Goal: Obtain resource: Download file/media

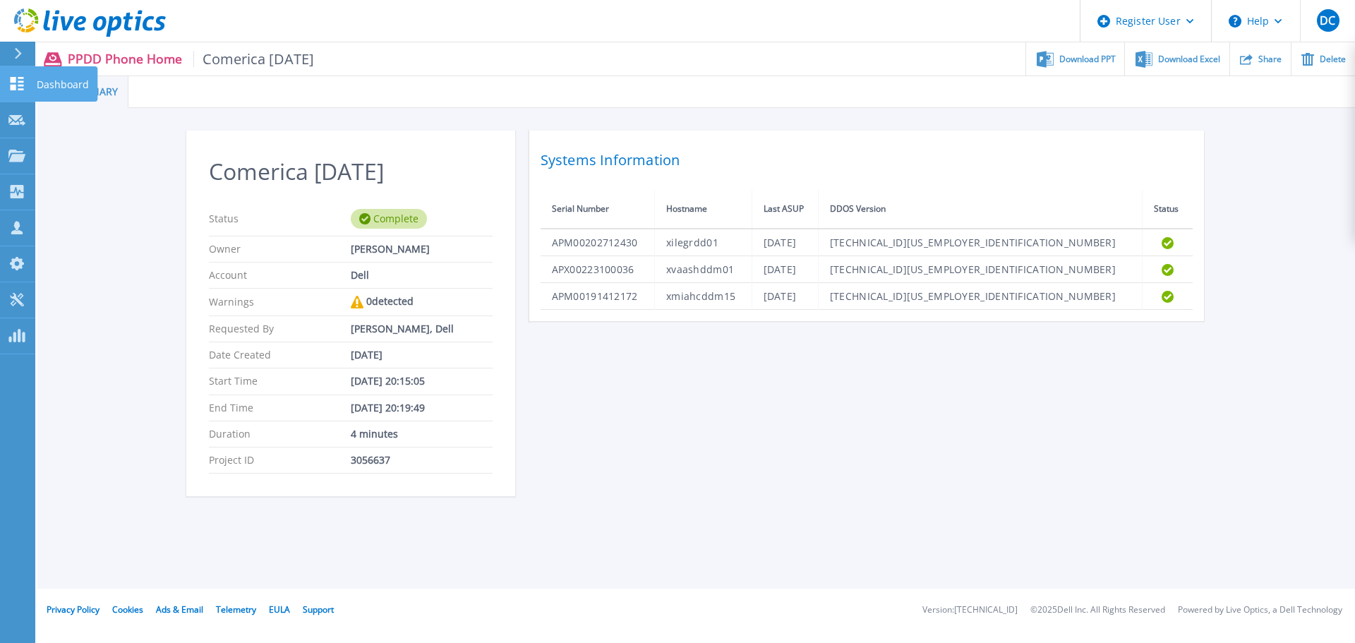
click at [11, 87] on icon at bounding box center [17, 83] width 13 height 13
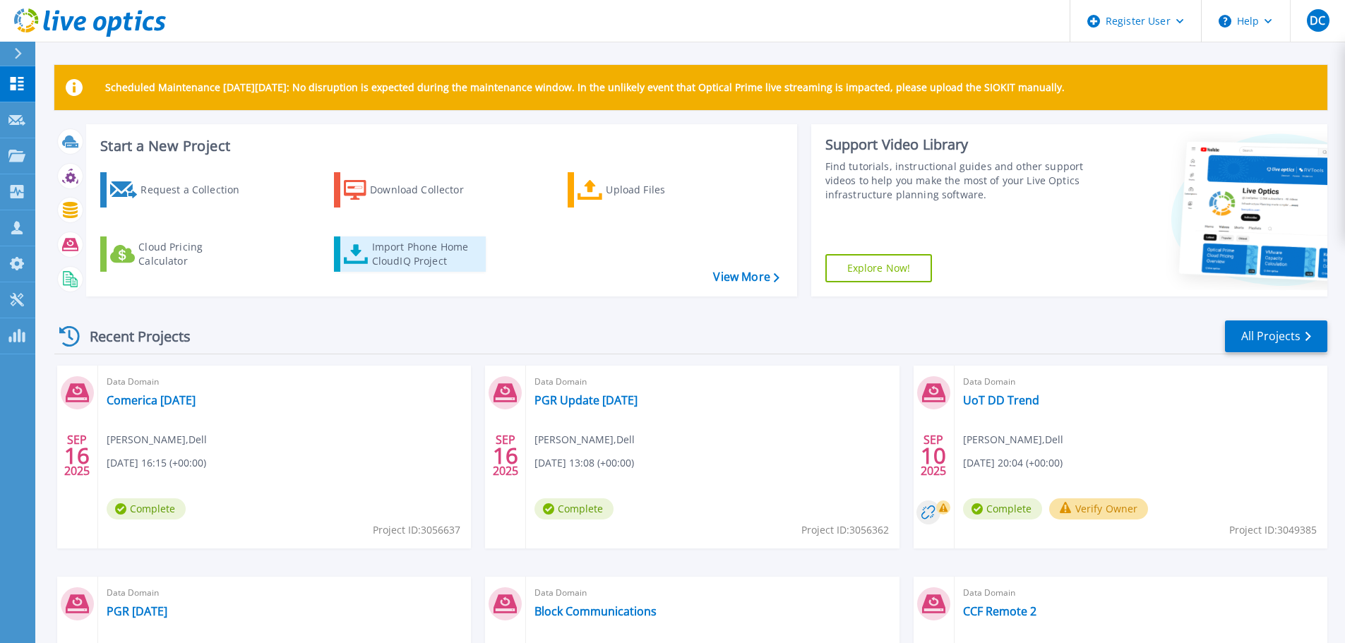
click at [378, 246] on div "Import Phone Home CloudIQ Project" at bounding box center [427, 254] width 110 height 28
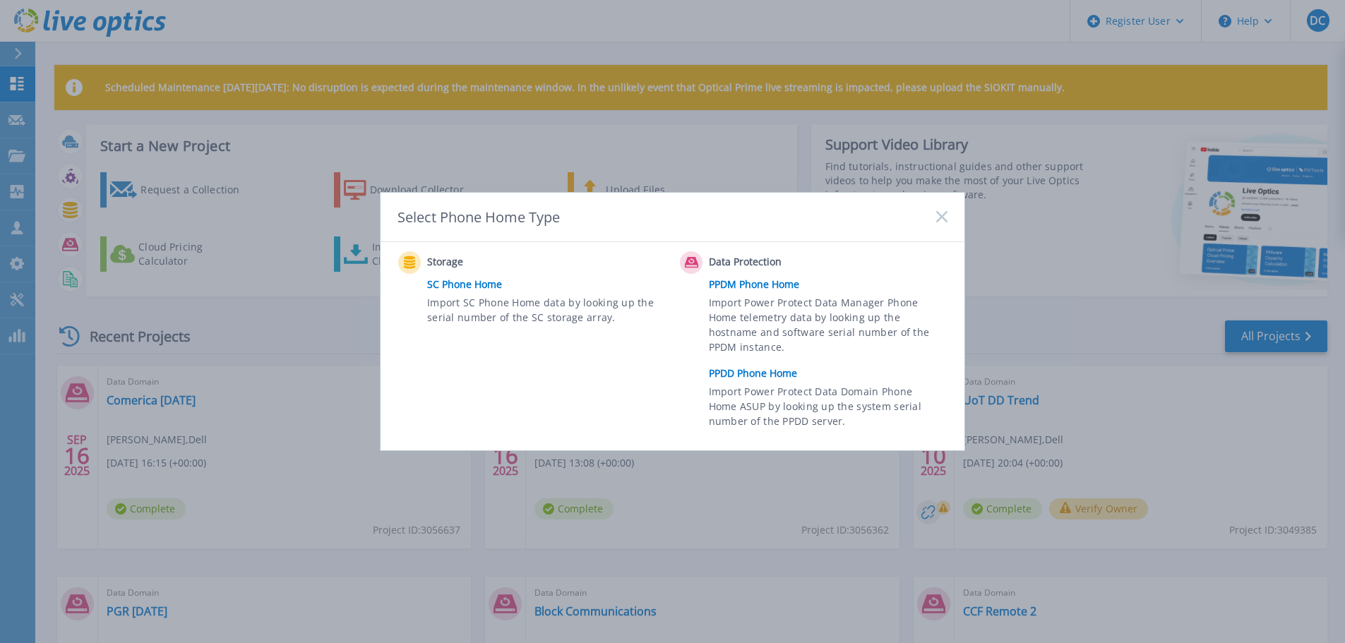
click at [770, 372] on link "PPDD Phone Home" at bounding box center [832, 373] width 246 height 21
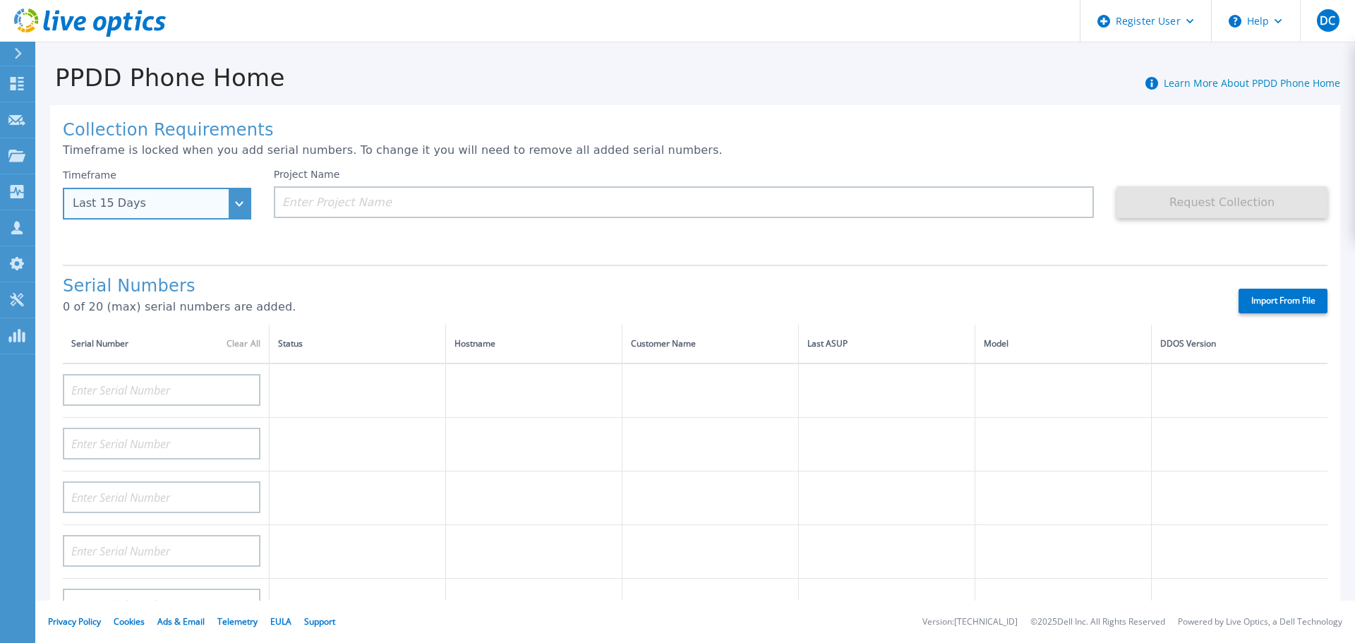
click at [240, 202] on div "Last 15 Days" at bounding box center [157, 204] width 188 height 32
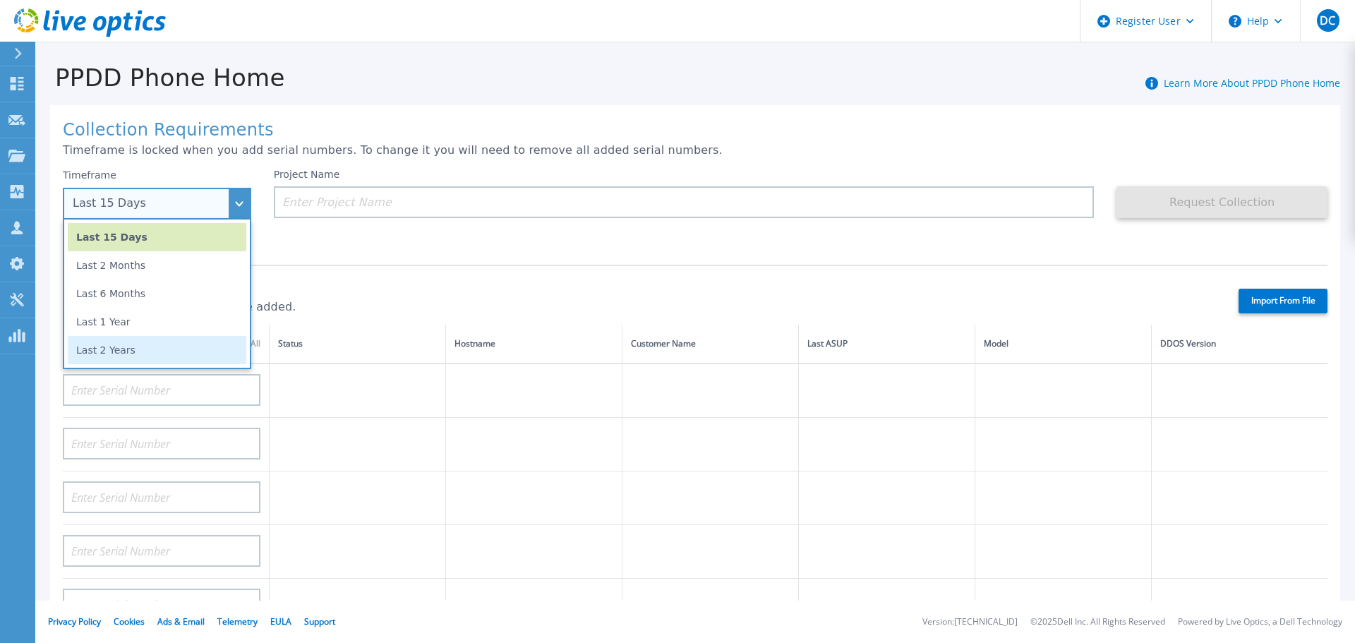
click at [132, 351] on li "Last 2 Years" at bounding box center [157, 350] width 179 height 28
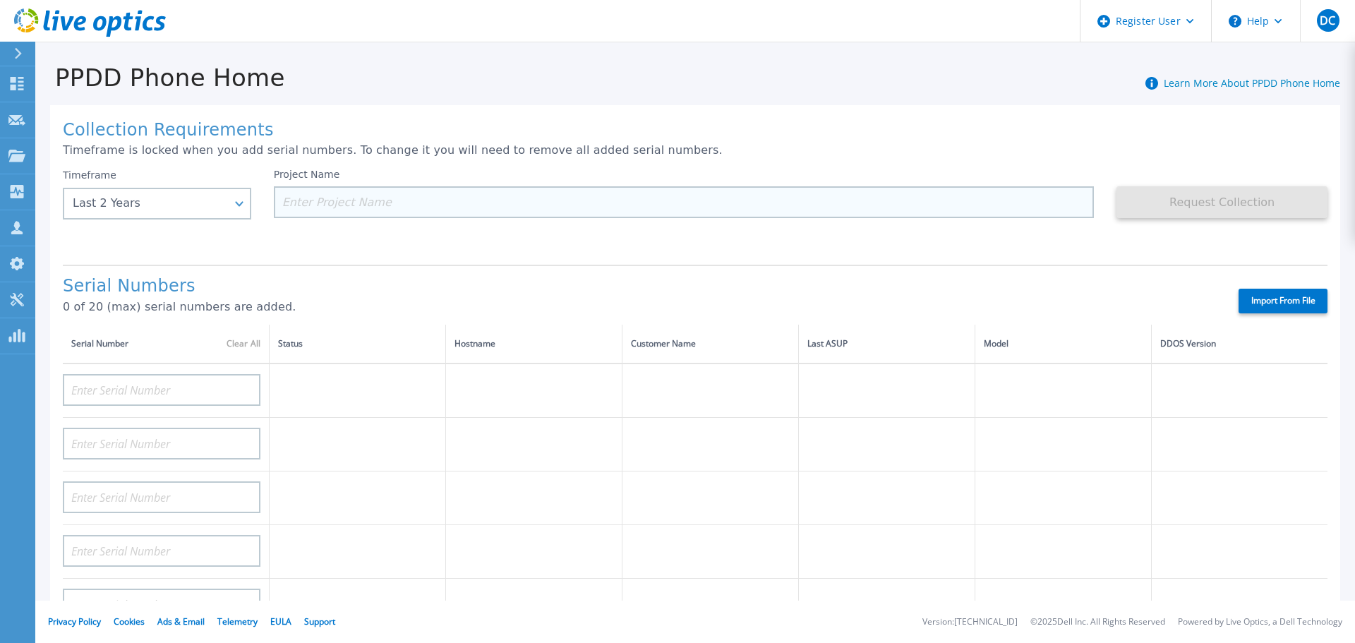
click at [364, 196] on input at bounding box center [684, 202] width 821 height 32
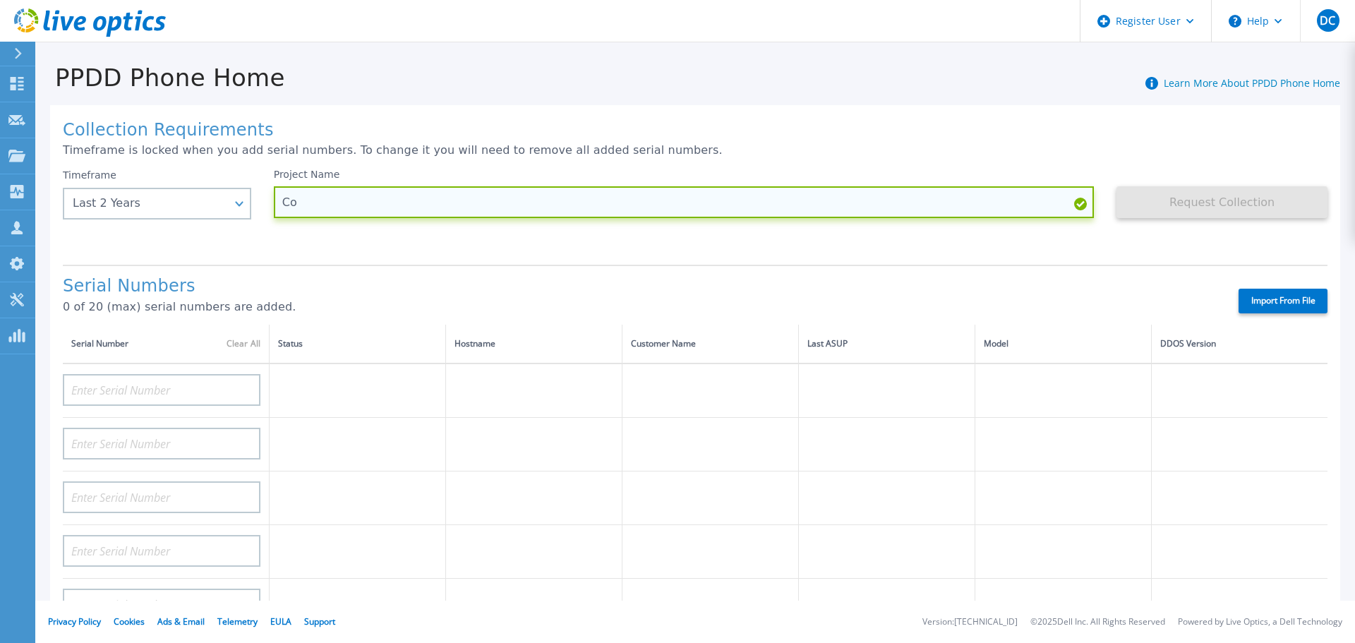
type input "C"
type input "[PERSON_NAME]"
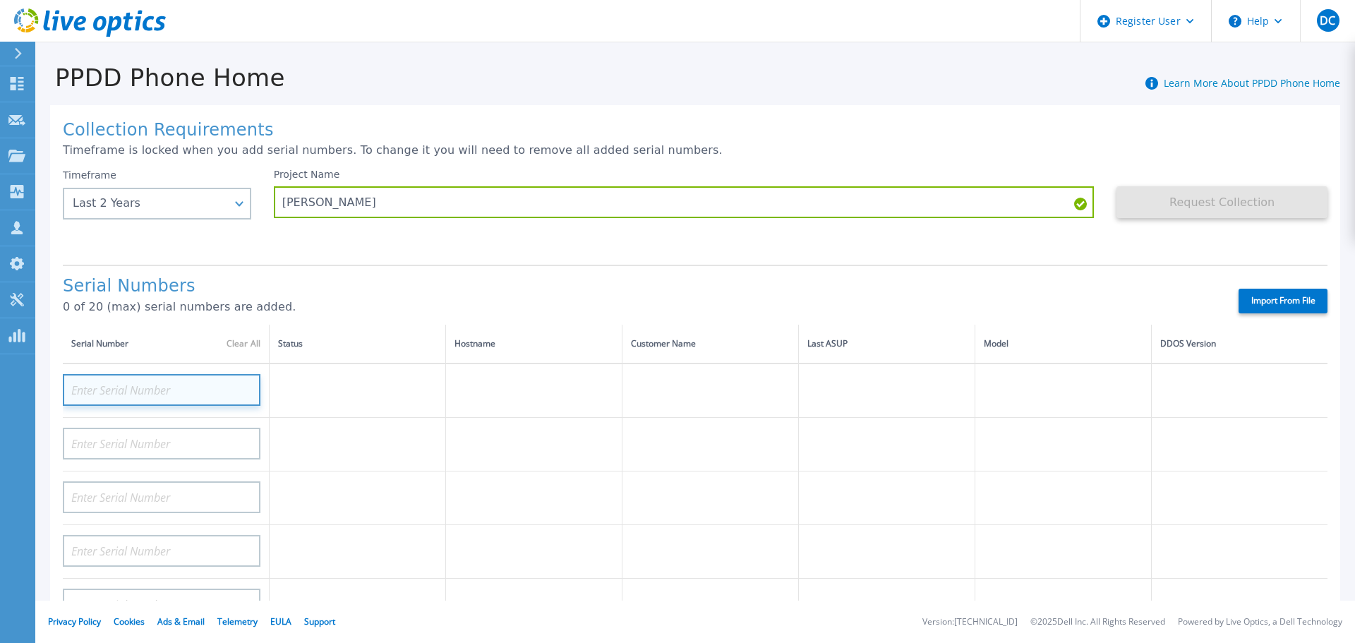
click at [155, 391] on input at bounding box center [162, 390] width 198 height 32
paste input "APM00174637302"
type input "APM00174637302"
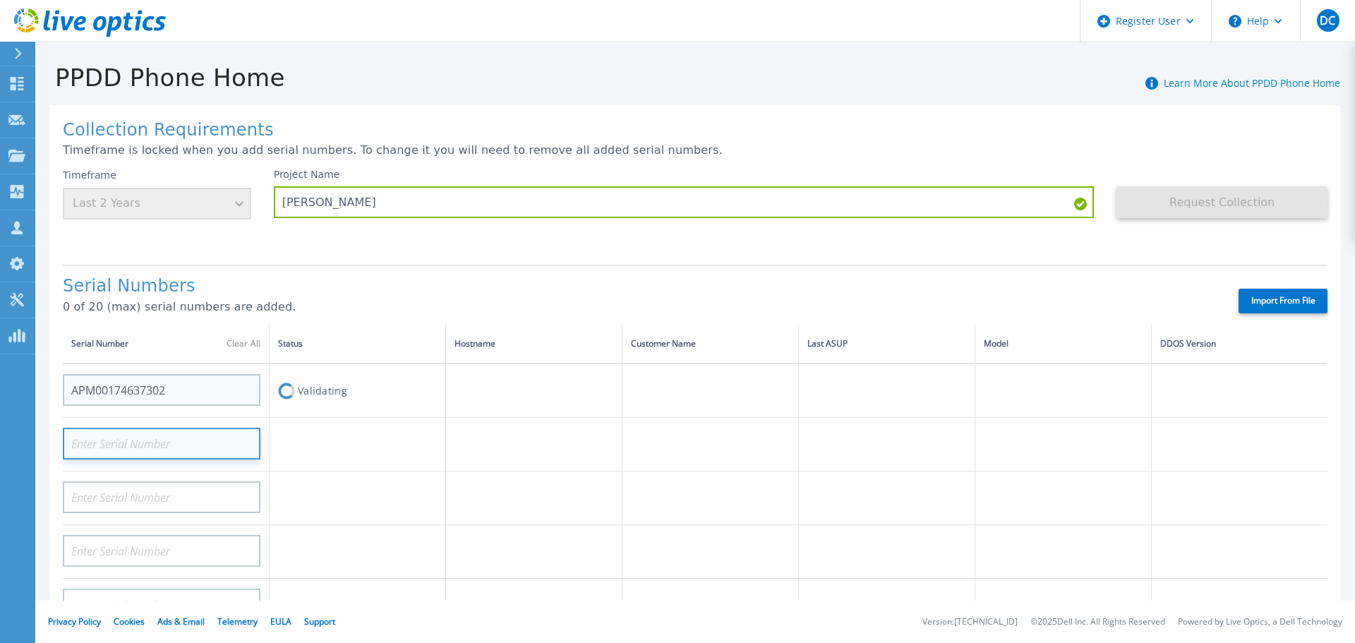
paste input "APM00174637302"
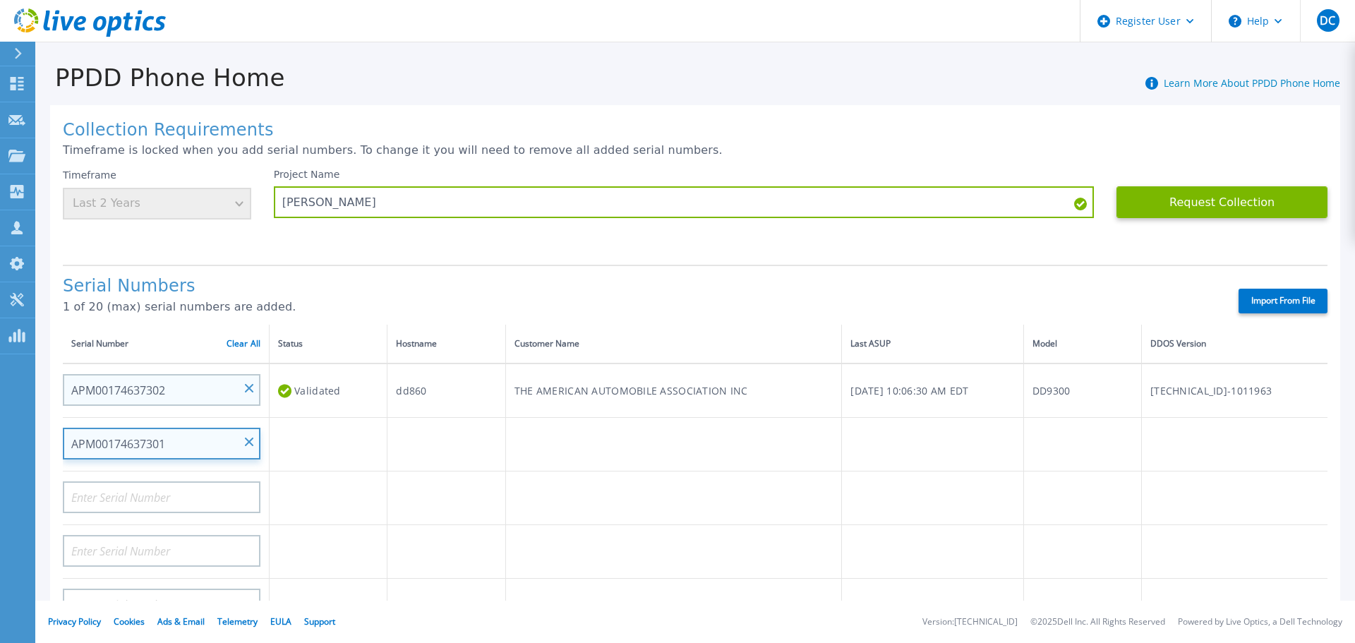
type input "APM00174637301"
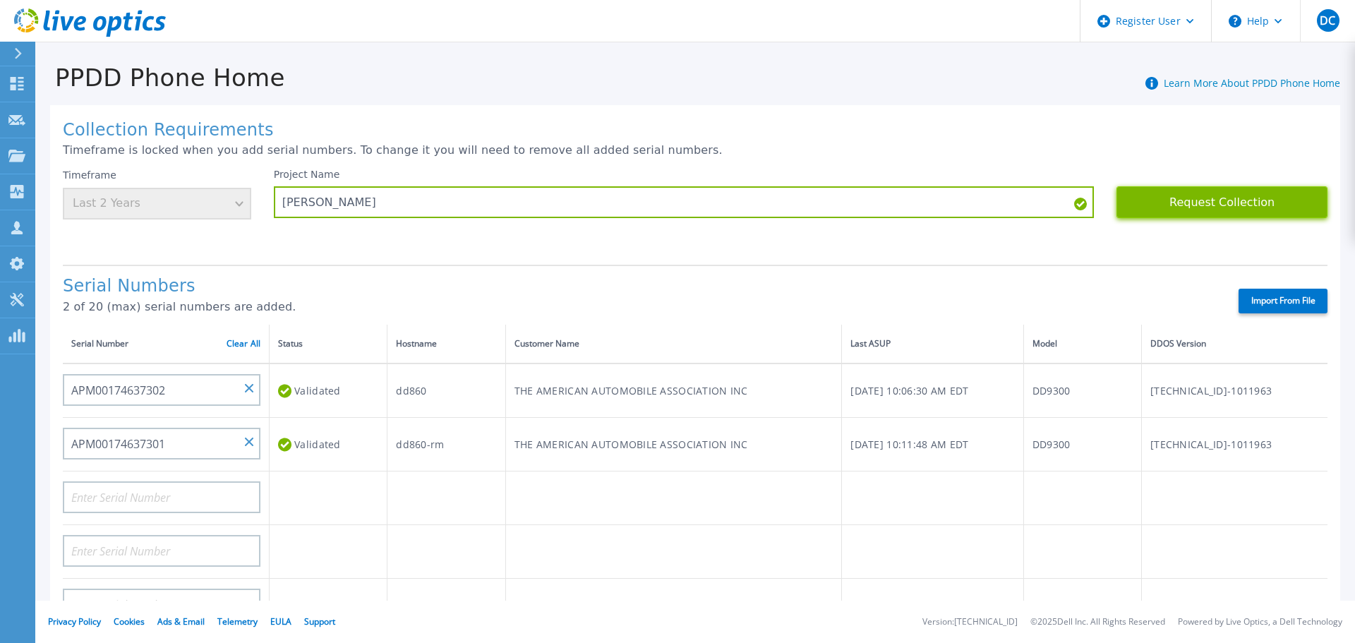
click at [1203, 191] on button "Request Collection" at bounding box center [1222, 202] width 211 height 32
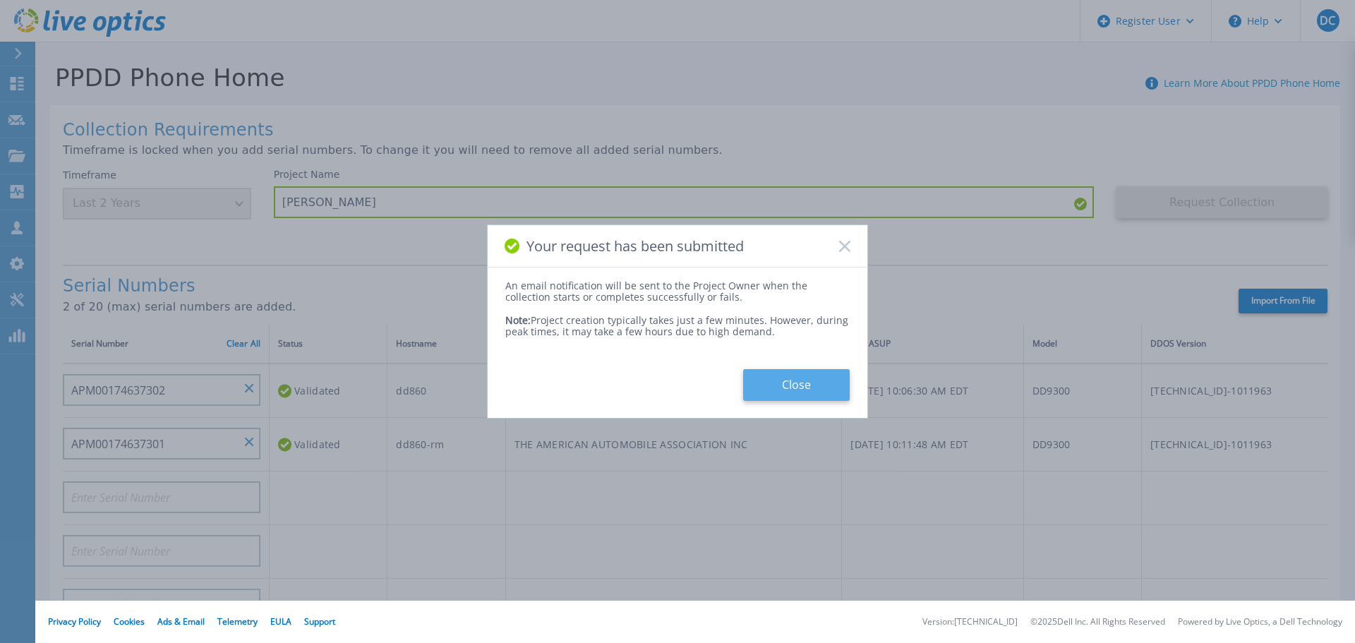
click at [794, 380] on button "Close" at bounding box center [796, 385] width 107 height 32
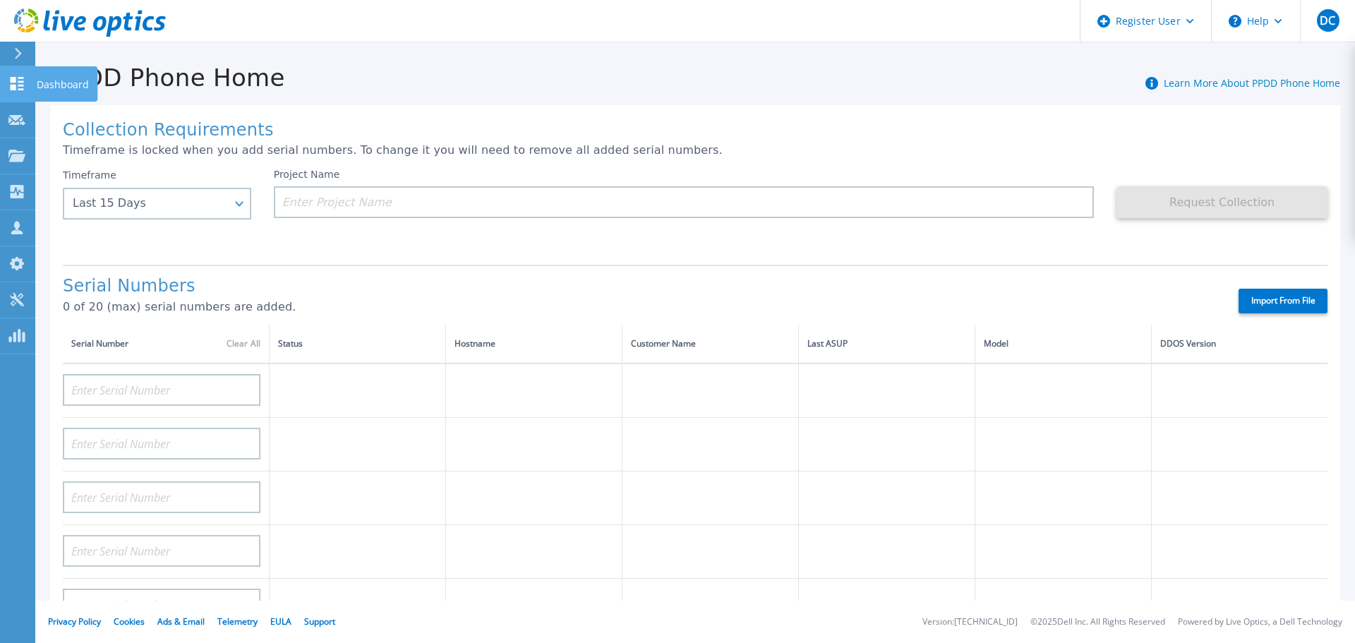
drag, startPoint x: 18, startPoint y: 79, endPoint x: 20, endPoint y: 87, distance: 8.0
click at [18, 80] on icon at bounding box center [16, 83] width 17 height 13
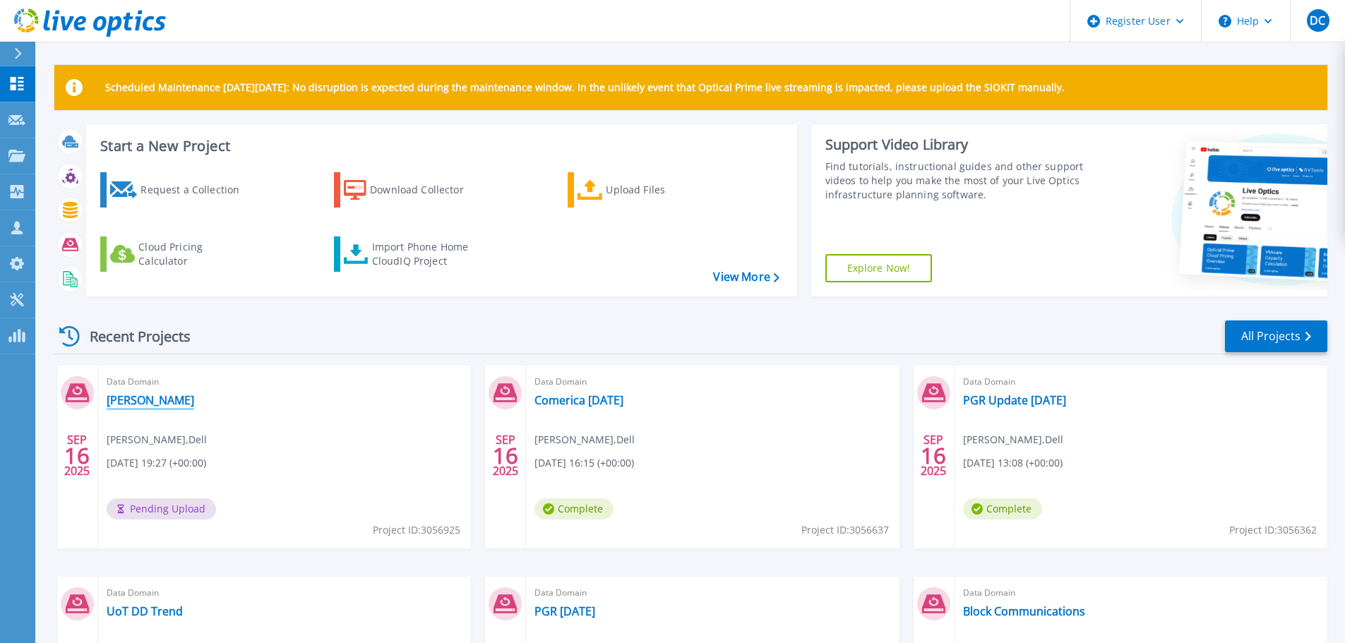
click at [180, 402] on link "[PERSON_NAME]" at bounding box center [151, 400] width 88 height 14
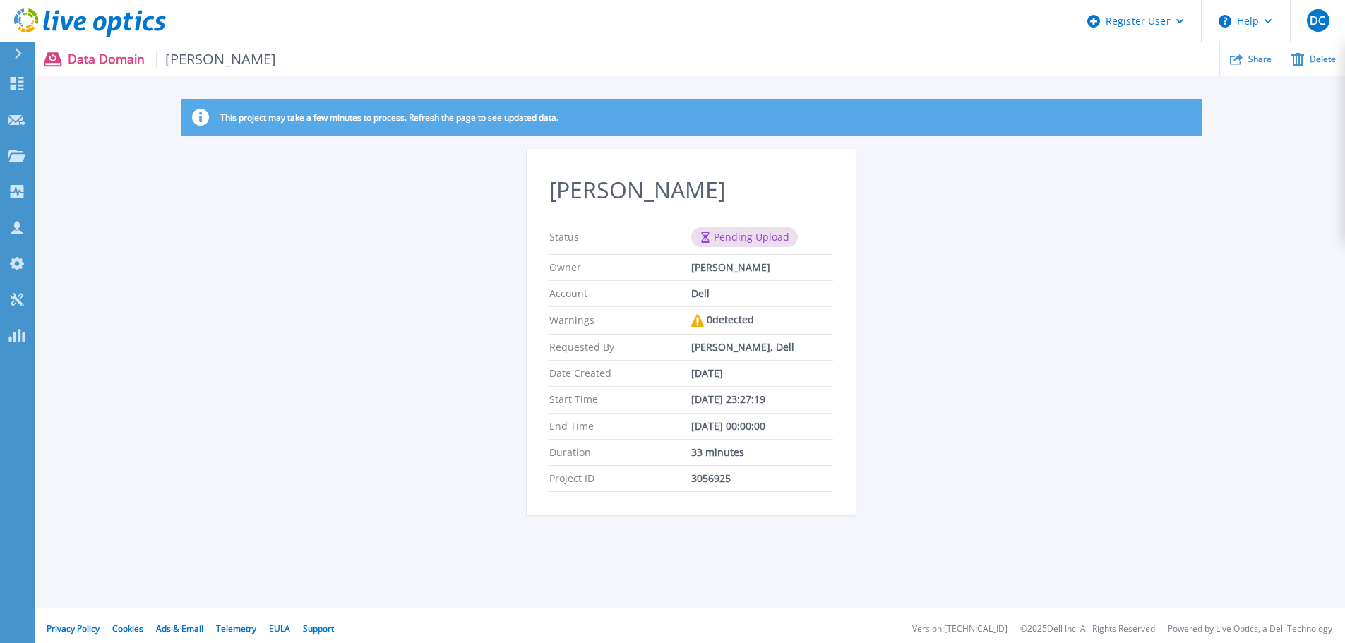
click at [580, 193] on h2 "[PERSON_NAME]" at bounding box center [691, 190] width 284 height 26
click at [68, 92] on p "Dashboard" at bounding box center [63, 84] width 52 height 37
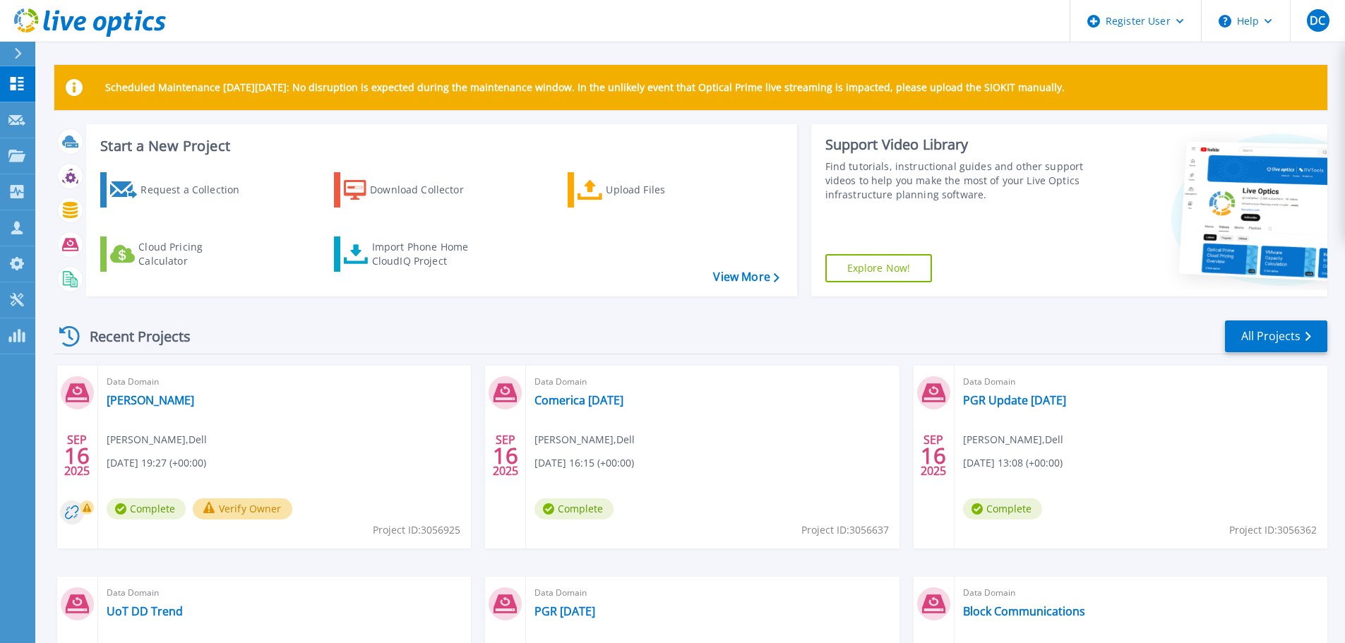
click at [247, 509] on button "Verify Owner" at bounding box center [243, 508] width 100 height 21
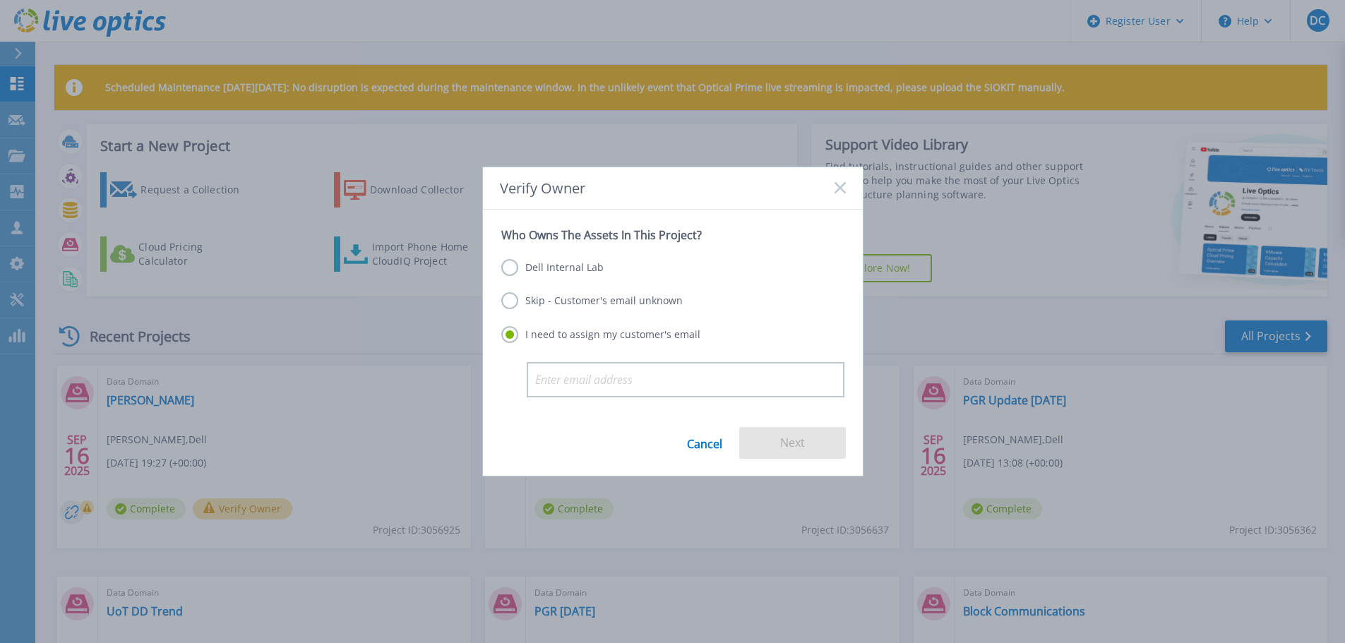
click at [531, 269] on label "Dell Internal Lab" at bounding box center [552, 267] width 102 height 17
click at [0, 0] on input "Dell Internal Lab" at bounding box center [0, 0] width 0 height 0
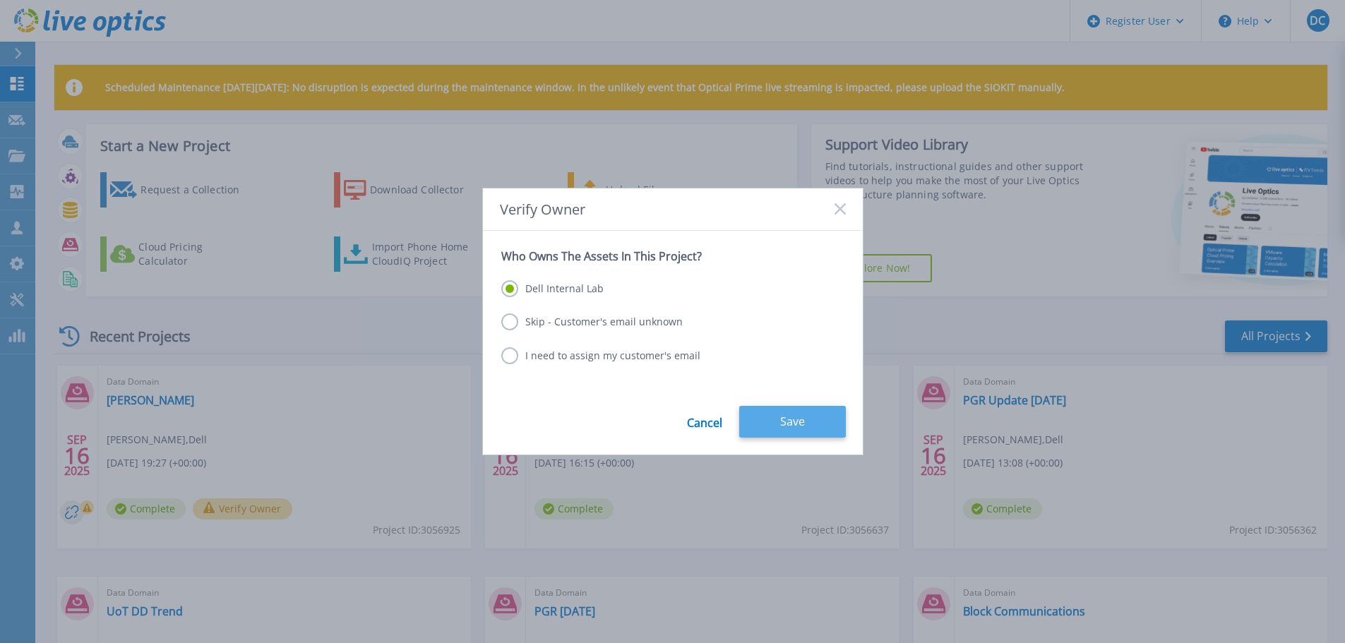
click at [773, 410] on button "Save" at bounding box center [792, 422] width 107 height 32
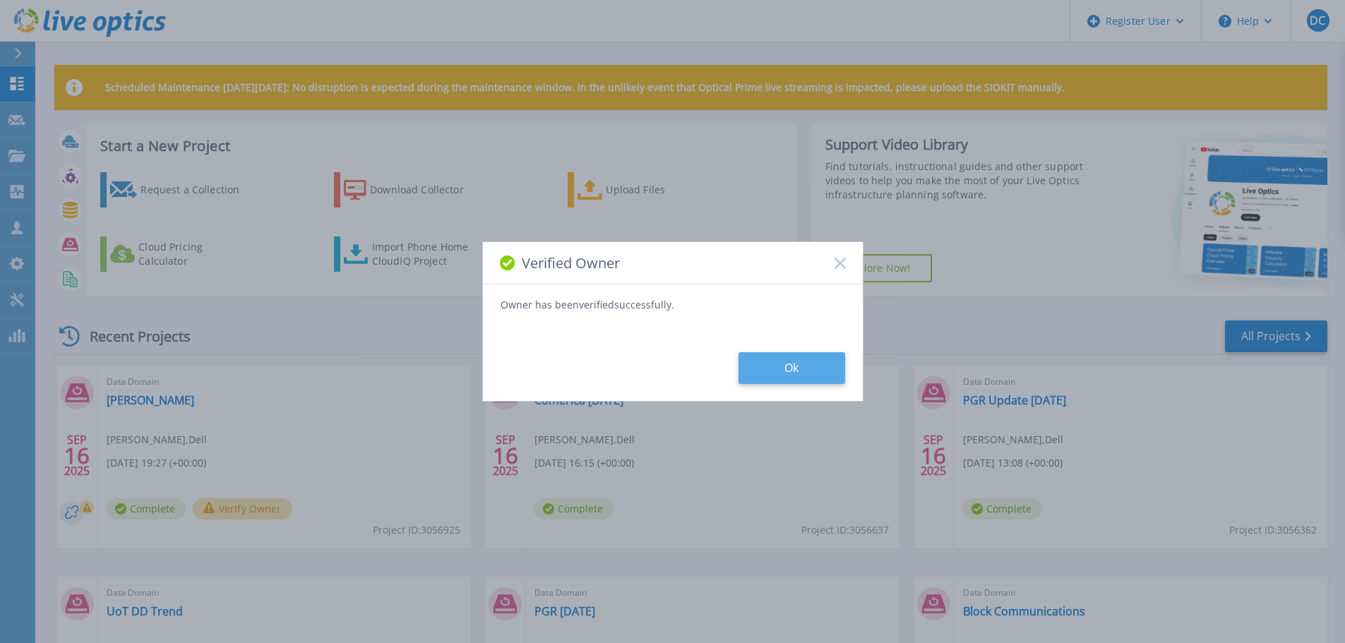
click at [767, 376] on button "Ok" at bounding box center [791, 368] width 107 height 32
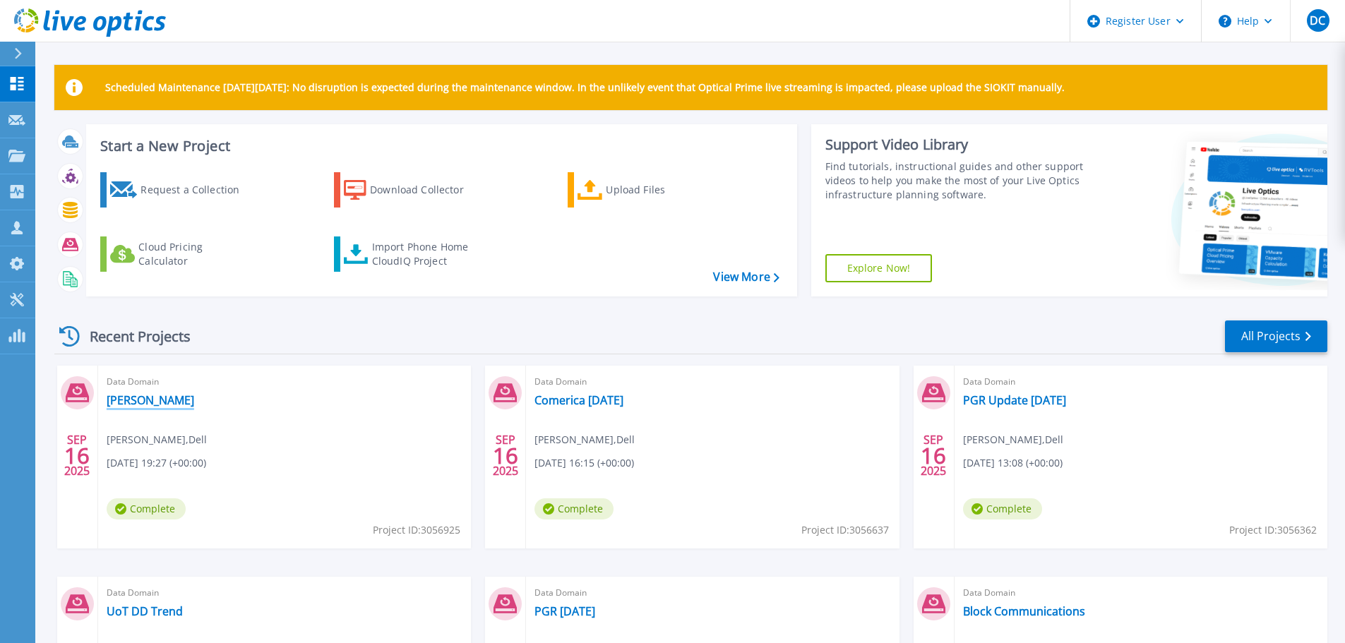
click at [142, 401] on link "[PERSON_NAME]" at bounding box center [151, 400] width 88 height 14
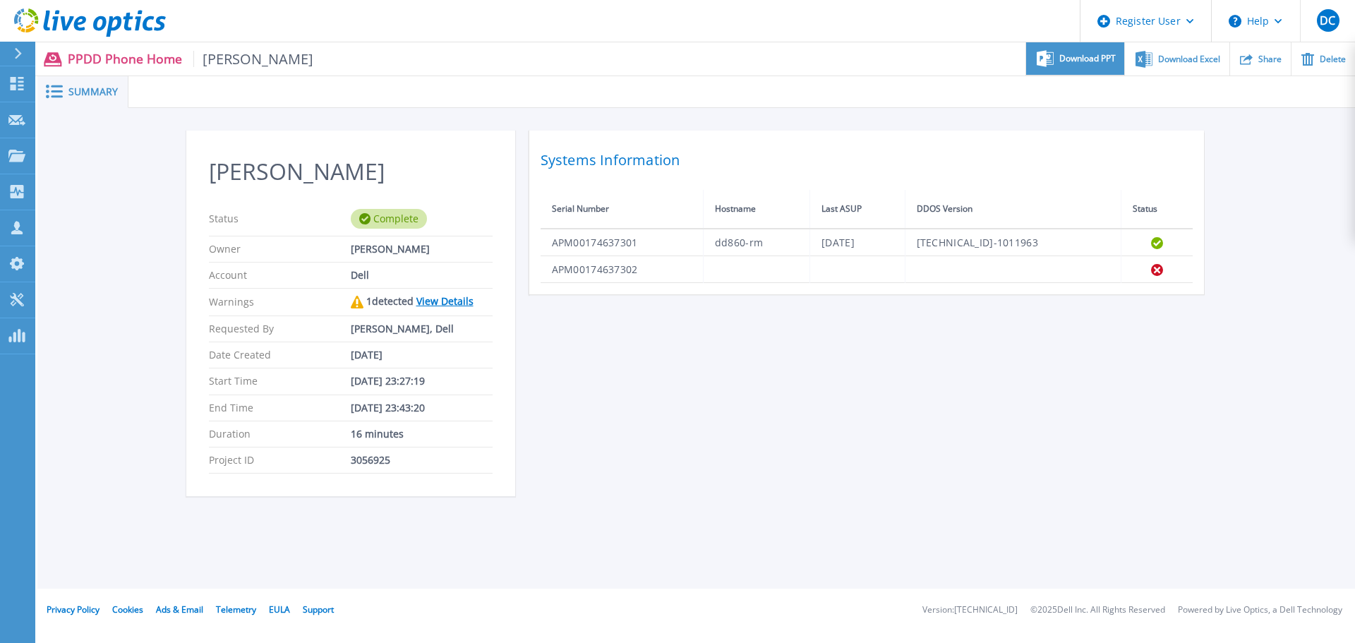
click at [1086, 54] on span "Download PPT" at bounding box center [1088, 58] width 56 height 8
click at [1185, 59] on span "Download Excel" at bounding box center [1190, 58] width 62 height 8
